Goal: Task Accomplishment & Management: Complete application form

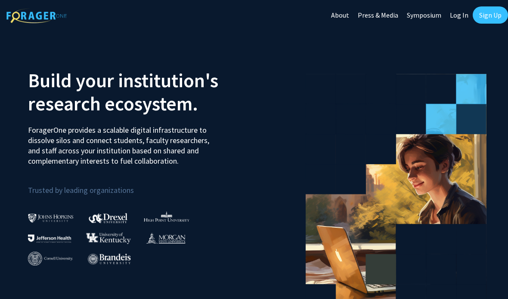
click at [484, 13] on link "Sign Up" at bounding box center [489, 14] width 35 height 17
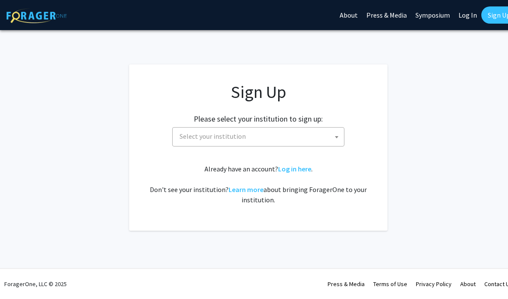
click at [299, 130] on span "Select your institution" at bounding box center [260, 137] width 168 height 18
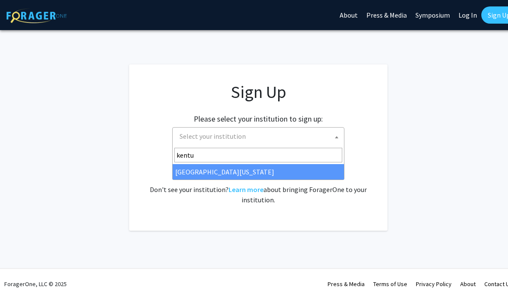
type input "kentuc"
select select "13"
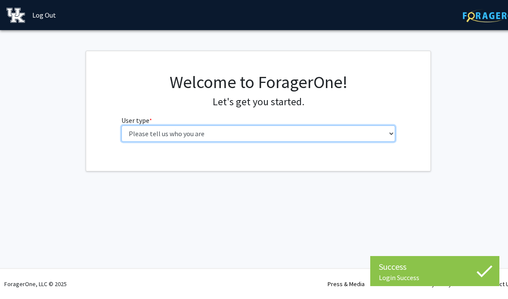
click at [374, 131] on select "Please tell us who you are Undergraduate Student Master's Student Doctoral Cand…" at bounding box center [258, 134] width 274 height 16
select select "1: undergrad"
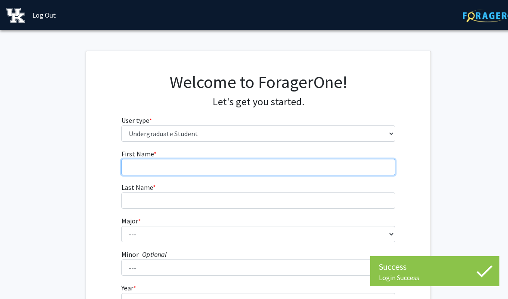
click at [363, 160] on input "First Name * required" at bounding box center [258, 167] width 274 height 16
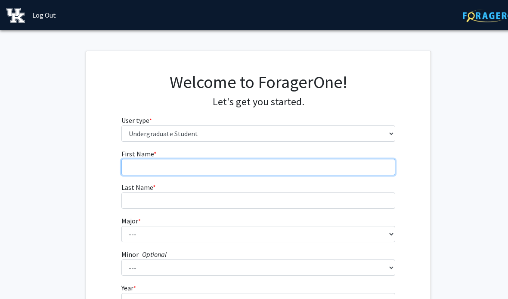
type input "MD [PERSON_NAME]"
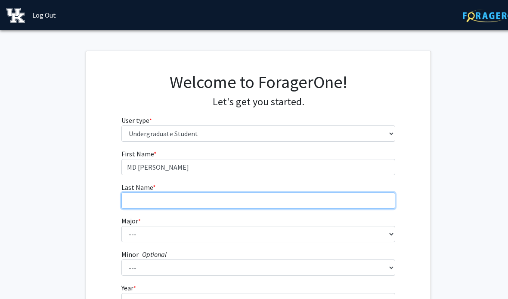
type input "JOY"
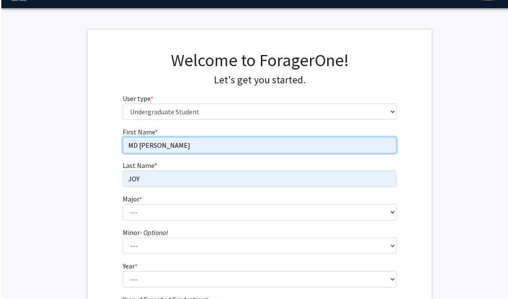
scroll to position [22, 0]
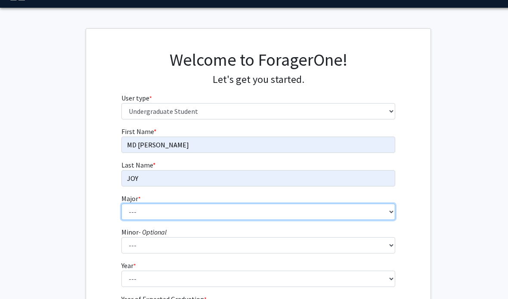
click at [212, 215] on select "--- Accounting Aerospace Engineering African American & Africana Studies Agricu…" at bounding box center [258, 212] width 274 height 16
select select "4: 841"
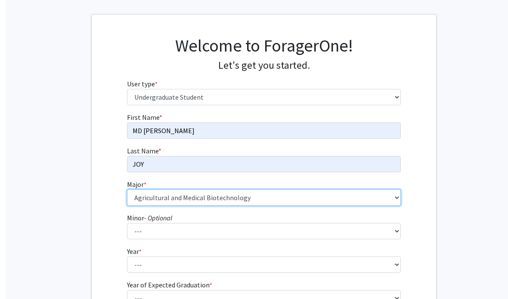
scroll to position [58, 0]
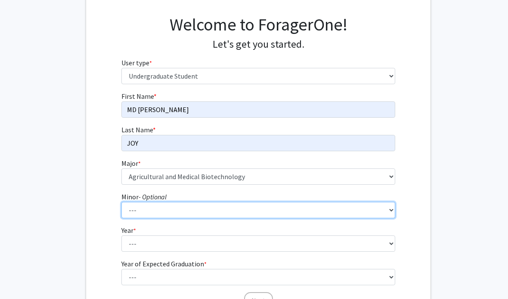
click at [307, 212] on select "--- African American & Africana Studies Agricultural Economics American Studies…" at bounding box center [258, 210] width 274 height 16
select select "58: 710"
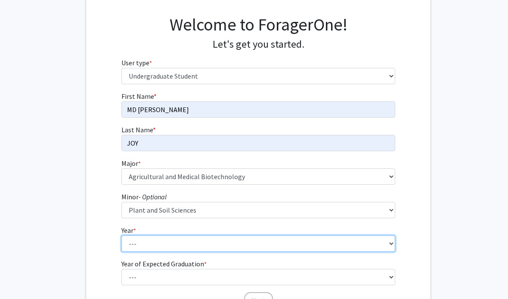
click at [213, 240] on select "--- First-year Sophomore Junior Senior Postbaccalaureate Certificate" at bounding box center [258, 244] width 274 height 16
select select "1: first-year"
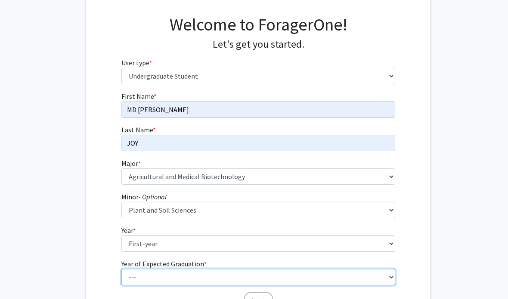
click at [200, 274] on select "--- 2025 2026 2027 2028 2029 2030 2031 2032 2033 2034" at bounding box center [258, 277] width 274 height 16
select select "5: 2029"
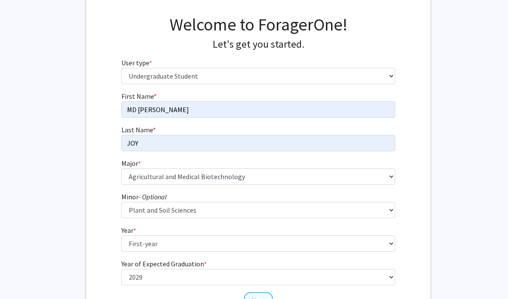
click at [260, 295] on button "Next" at bounding box center [258, 301] width 29 height 16
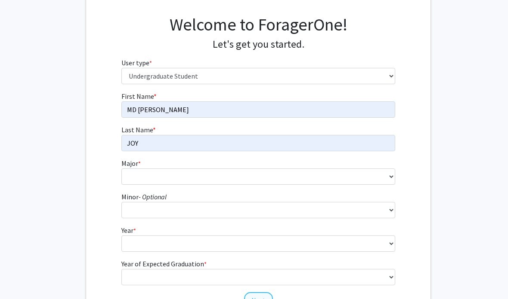
scroll to position [0, 0]
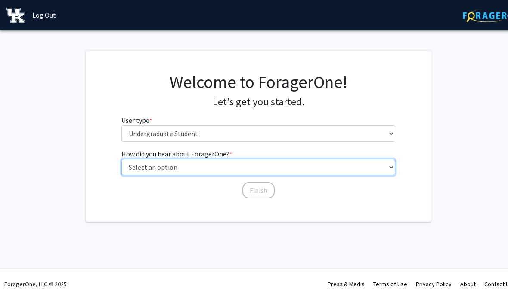
click at [334, 161] on select "Select an option Peer/student recommendation Faculty/staff recommendation Unive…" at bounding box center [258, 167] width 274 height 16
select select "2: faculty_recommendation"
click at [215, 175] on select "Select an option Peer/student recommendation Faculty/staff recommendation Unive…" at bounding box center [258, 167] width 274 height 16
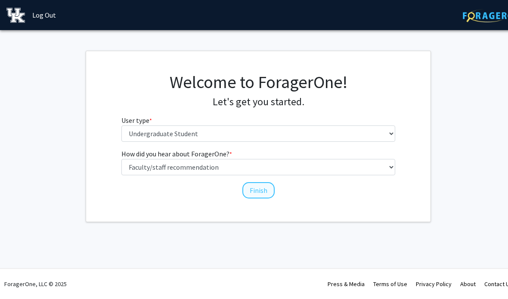
click at [253, 187] on button "Finish" at bounding box center [258, 190] width 32 height 16
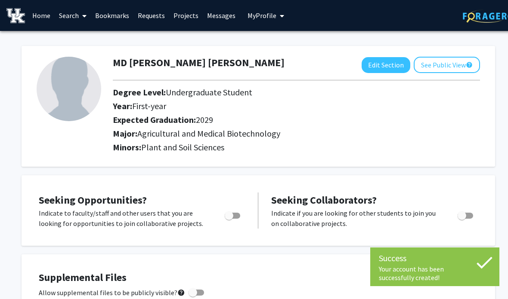
click at [226, 214] on span "Toggle" at bounding box center [229, 216] width 9 height 9
click at [228, 219] on input "Are you actively seeking opportunities?" at bounding box center [228, 219] width 0 height 0
checkbox input "true"
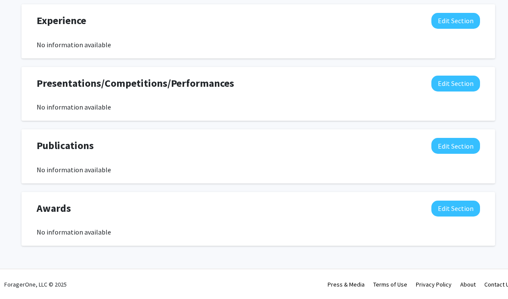
scroll to position [486, 0]
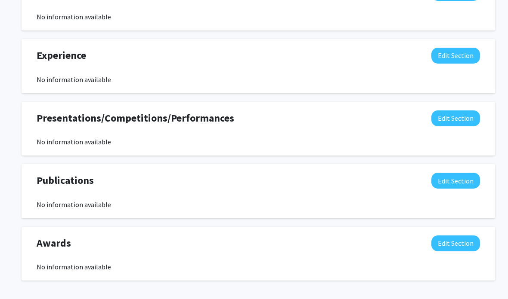
click at [409, 173] on div "Publications Edit Section" at bounding box center [258, 183] width 456 height 20
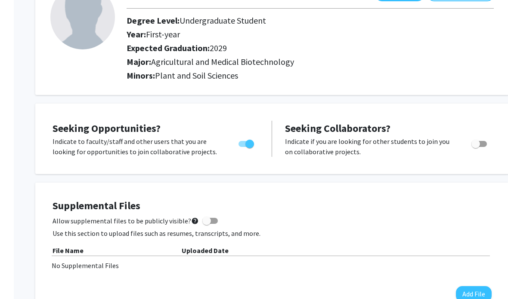
scroll to position [0, 0]
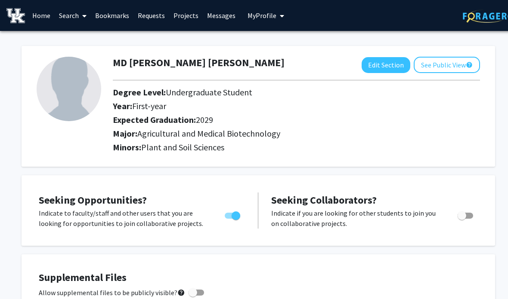
click at [191, 9] on link "Projects" at bounding box center [186, 15] width 34 height 30
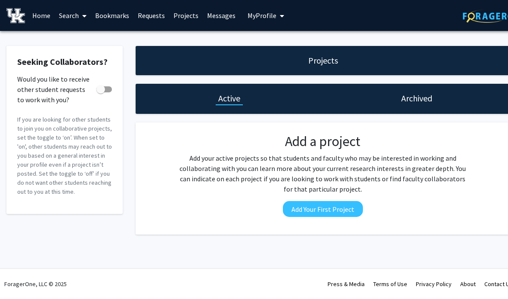
click at [205, 10] on link "Messages" at bounding box center [221, 15] width 37 height 30
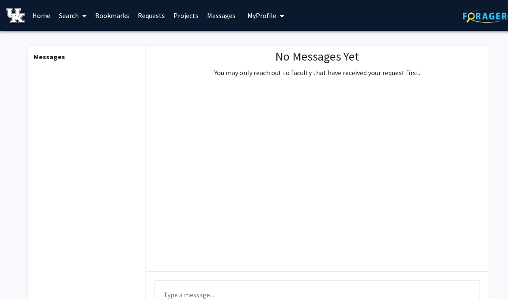
click at [192, 15] on link "Projects" at bounding box center [186, 15] width 34 height 30
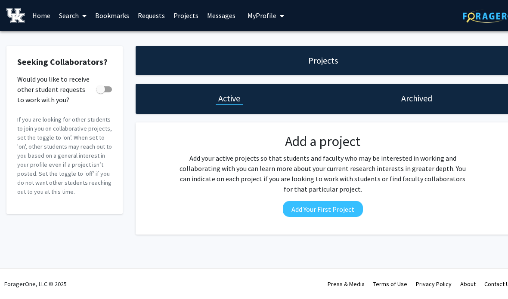
click at [184, 15] on link "Projects" at bounding box center [186, 15] width 34 height 30
click at [158, 21] on link "Requests" at bounding box center [151, 15] width 36 height 30
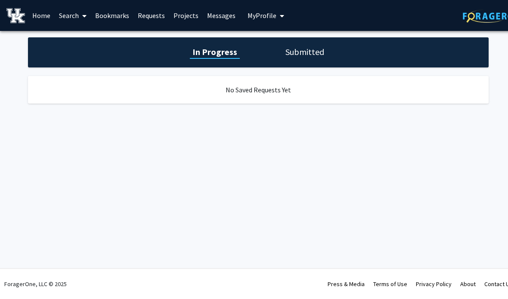
click at [123, 17] on link "Bookmarks" at bounding box center [112, 15] width 43 height 30
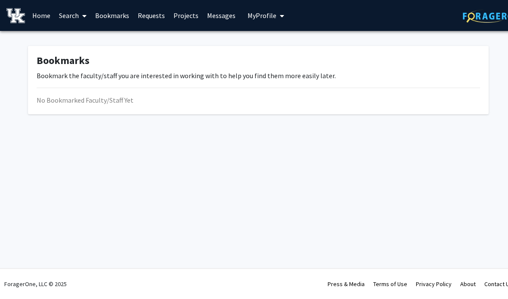
click at [61, 11] on link "Search" at bounding box center [73, 15] width 36 height 30
click at [46, 13] on link "Home" at bounding box center [41, 15] width 27 height 30
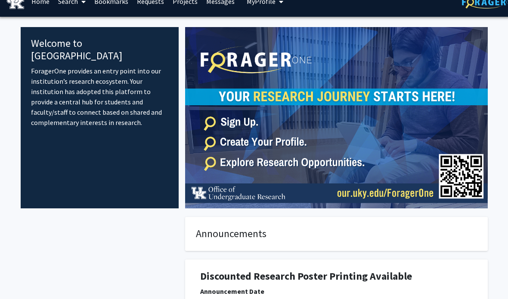
scroll to position [0, 1]
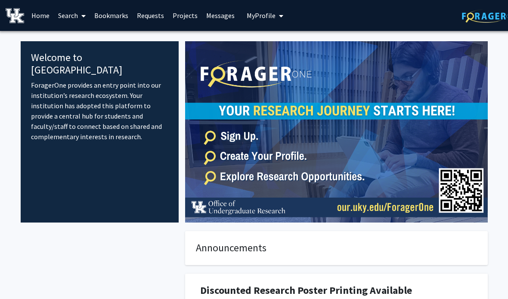
click at [471, 12] on img at bounding box center [489, 15] width 54 height 13
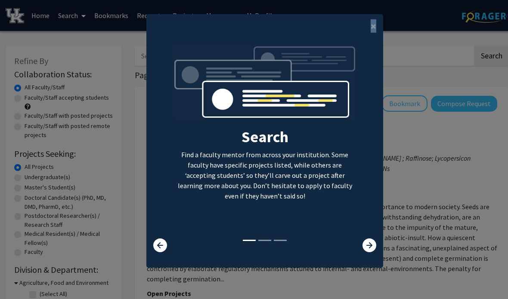
scroll to position [15, 0]
click at [360, 38] on div "×" at bounding box center [264, 26] width 237 height 24
click at [370, 35] on button "×" at bounding box center [372, 26] width 19 height 24
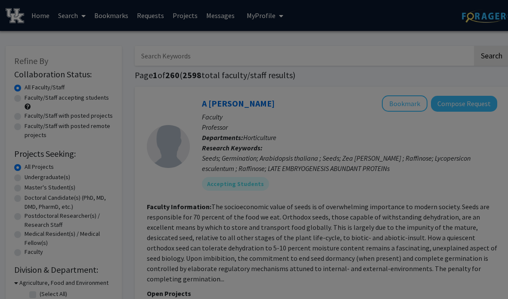
click at [373, 30] on div "Search Find a faculty mentor from across your institution. Some faculty have sp…" at bounding box center [265, 73] width 236 height 194
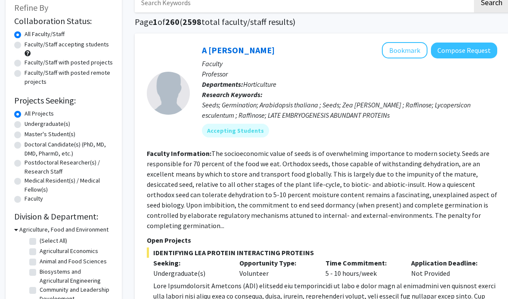
scroll to position [0, 1]
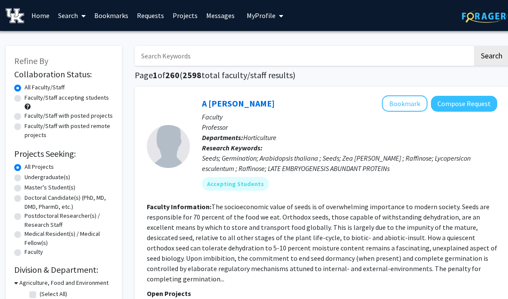
click at [432, 50] on input "Search Keywords" at bounding box center [304, 56] width 338 height 20
type input "Agriculture"
click at [484, 59] on button "Search" at bounding box center [491, 56] width 35 height 20
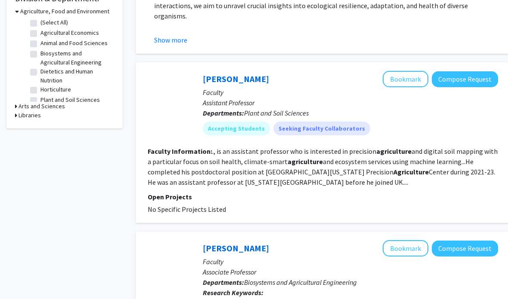
scroll to position [283, 0]
